Goal: Information Seeking & Learning: Learn about a topic

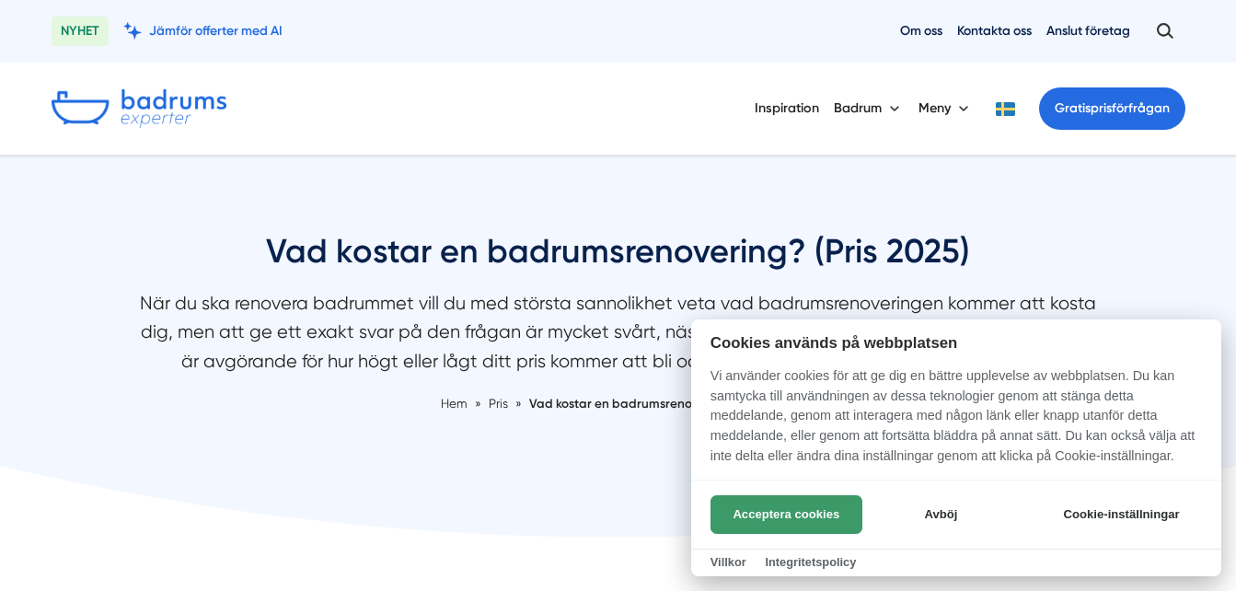
click at [743, 517] on button "Acceptera cookies" at bounding box center [786, 514] width 152 height 39
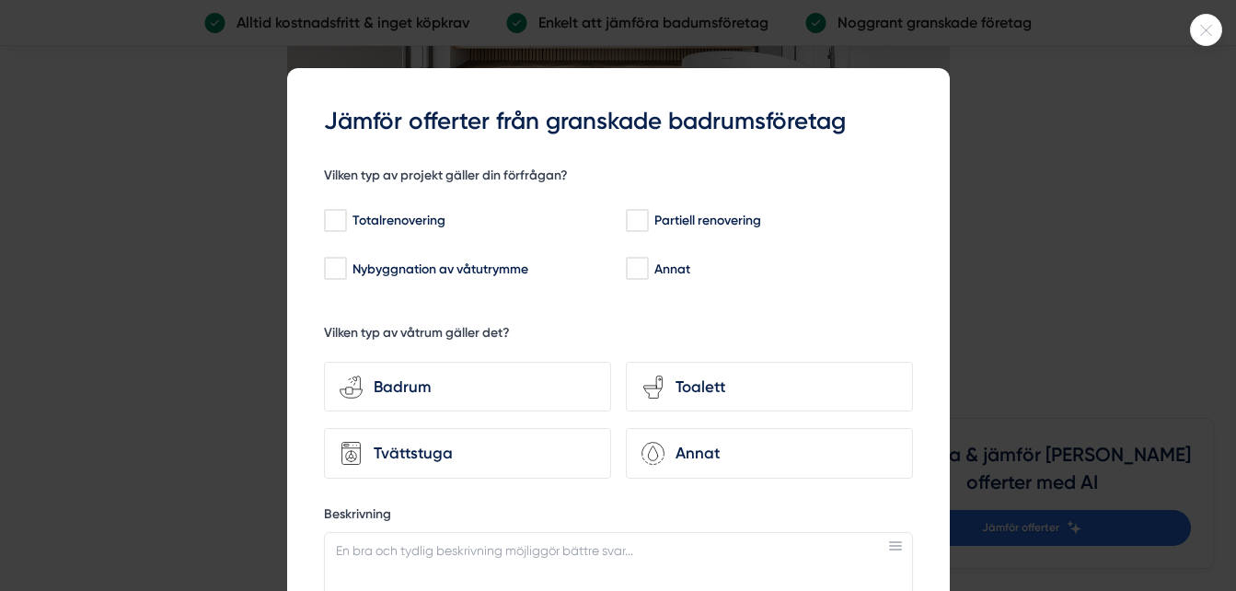
scroll to position [5232, 0]
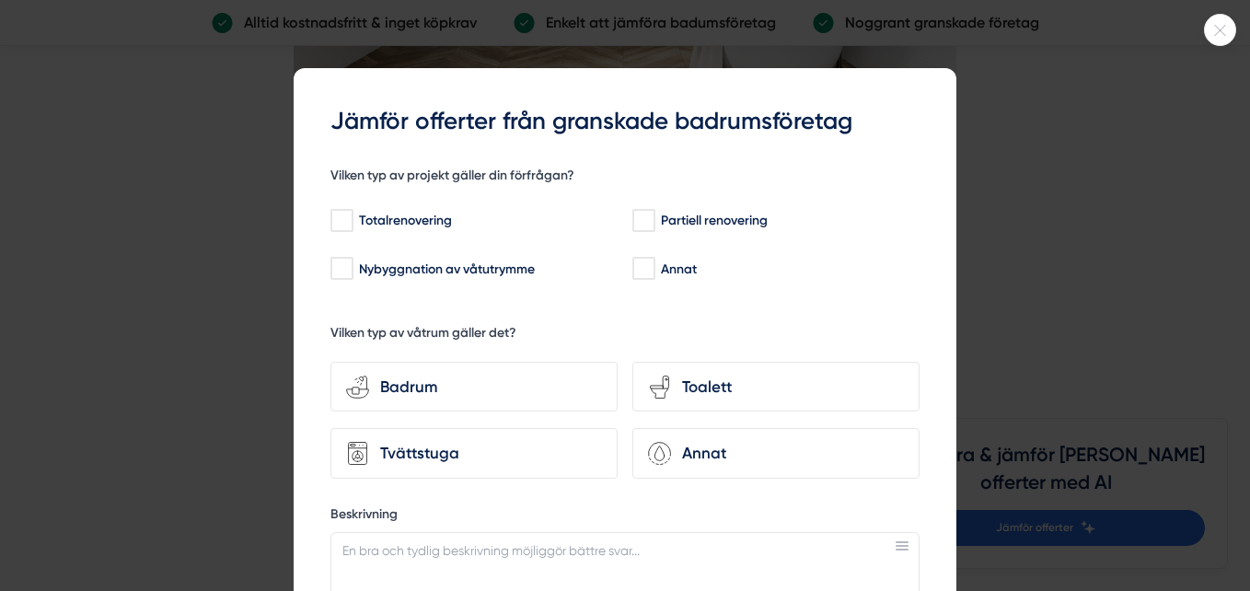
click at [991, 314] on div at bounding box center [625, 295] width 1250 height 591
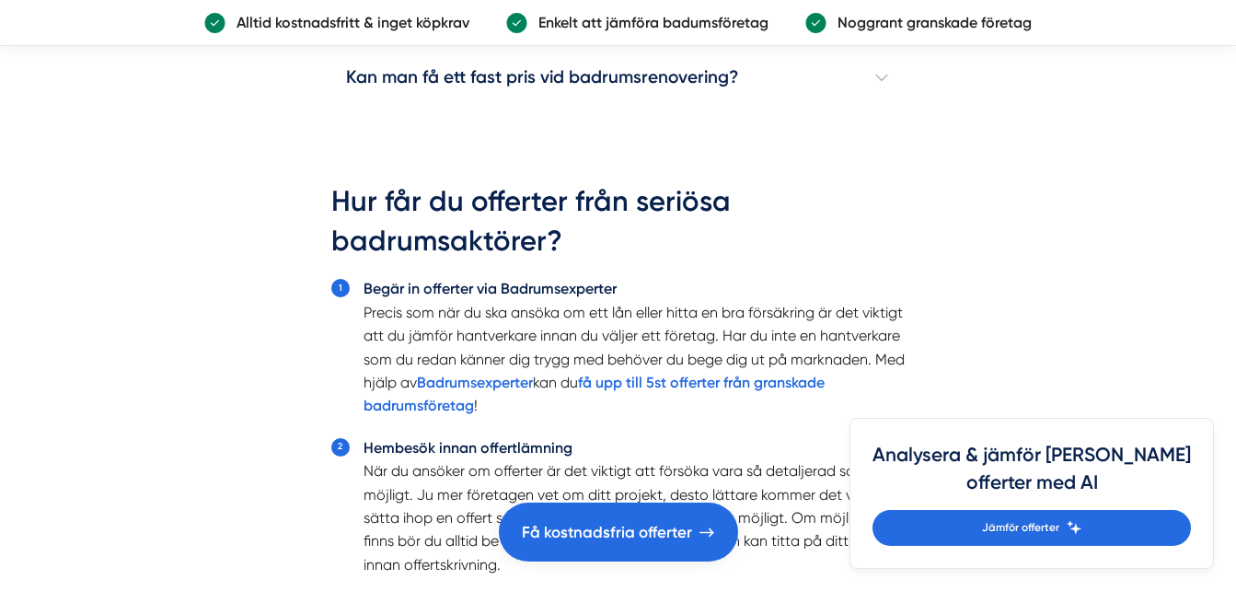
scroll to position [5820, 0]
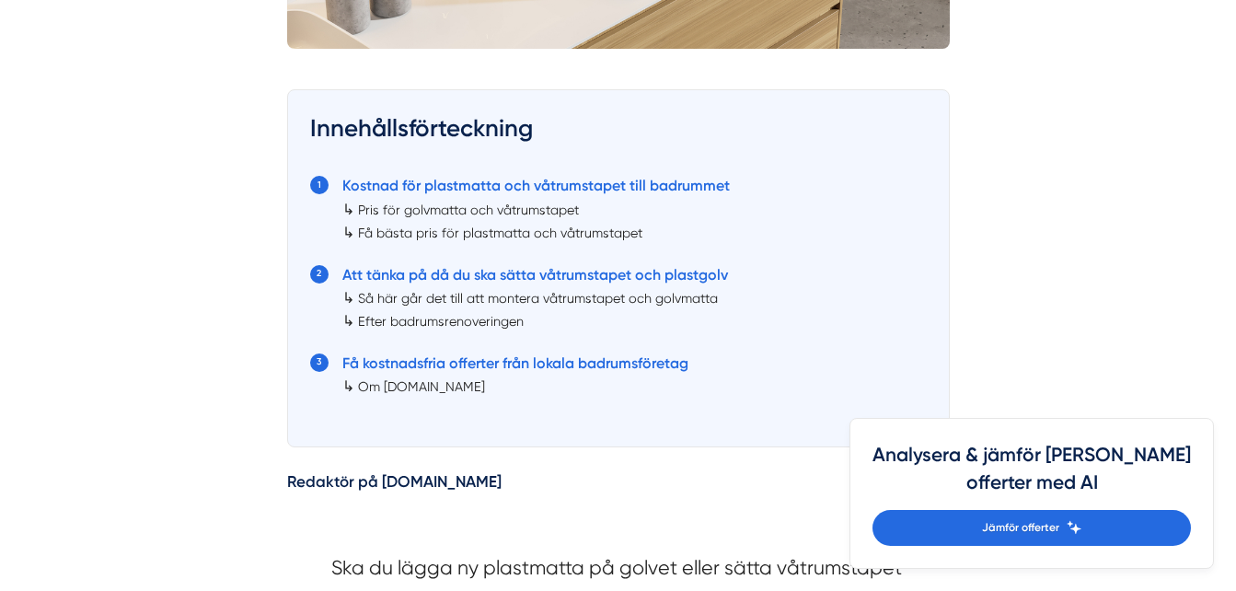
scroll to position [984, 0]
click at [489, 188] on link "Kostnad för plastmatta och våtrumstapet till badrummet" at bounding box center [535, 186] width 387 height 17
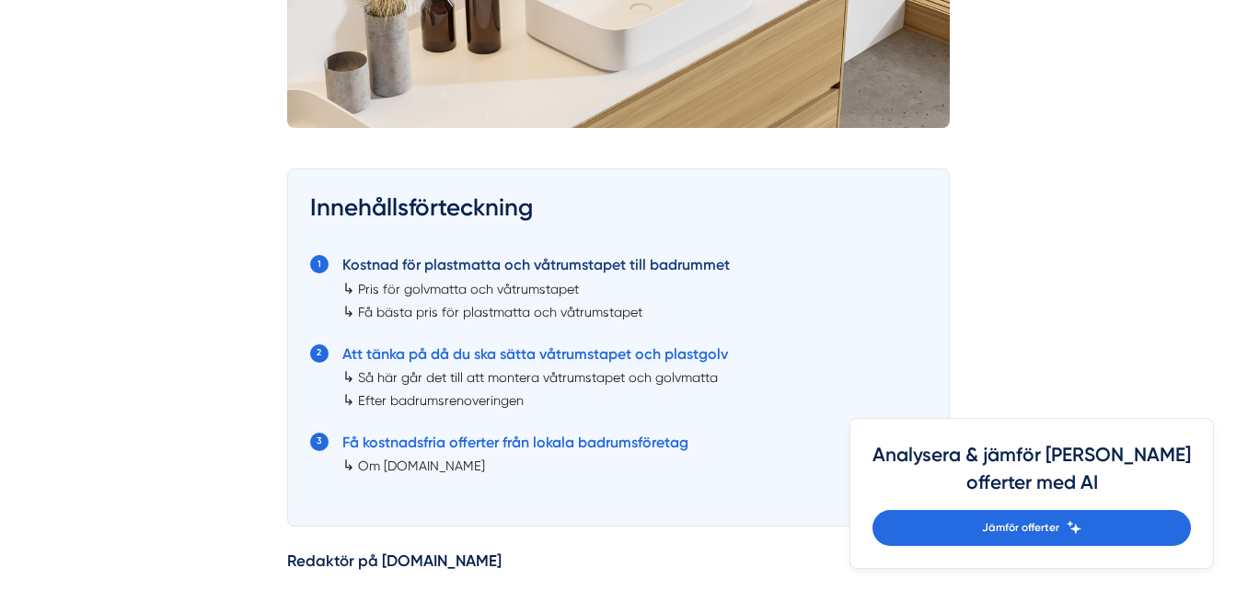
scroll to position [905, 0]
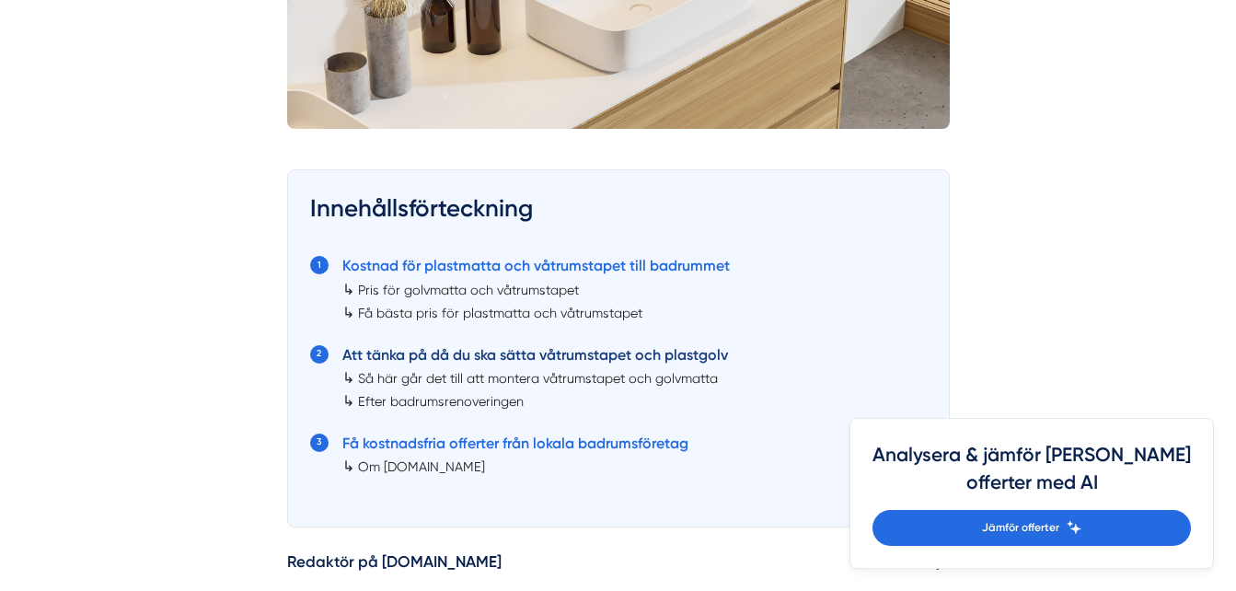
click at [474, 354] on link "Att tänka på då du ska sätta våtrumstapet och plastgolv" at bounding box center [535, 354] width 386 height 17
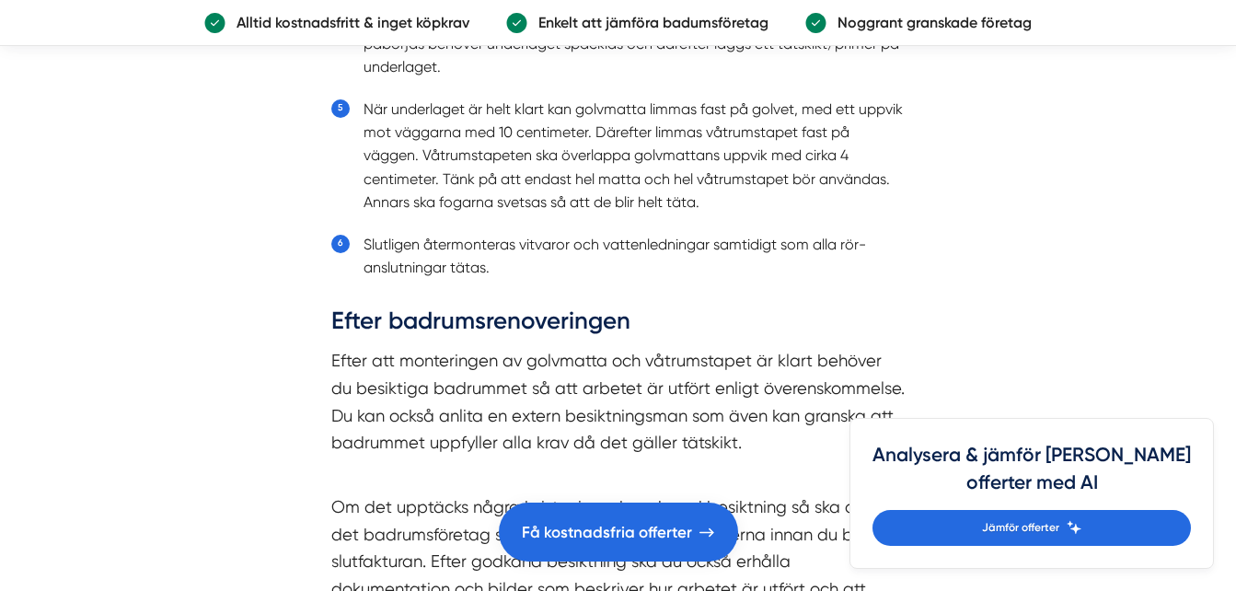
scroll to position [5446, 0]
click at [474, 354] on p "Efter att monteringen av golvmatta och våtrumstapet är klart behöver du besikti…" at bounding box center [618, 414] width 574 height 136
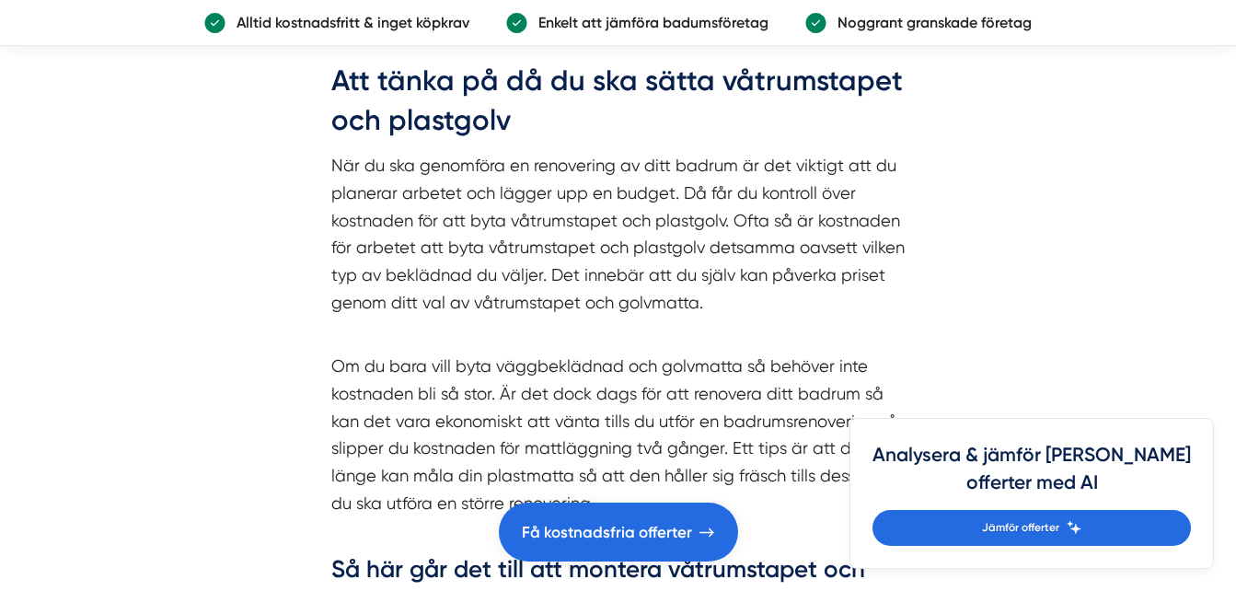
scroll to position [4399, 0]
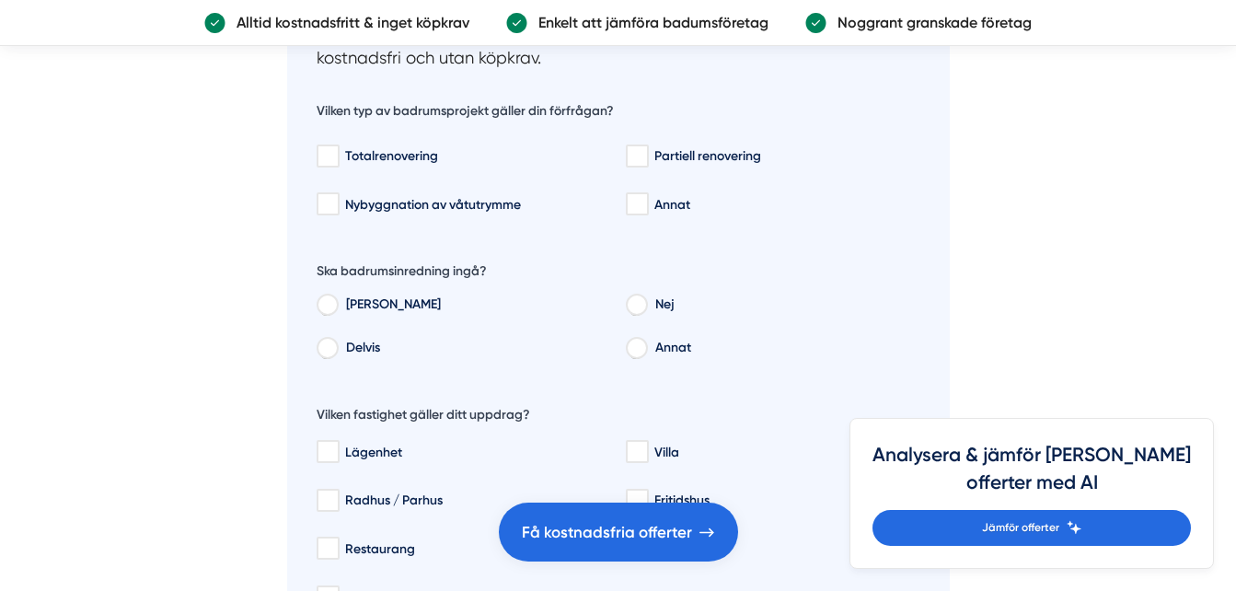
scroll to position [4626, 0]
